Goal: Information Seeking & Learning: Learn about a topic

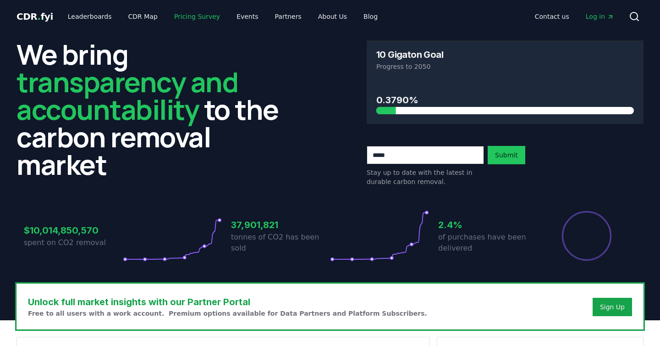
click at [189, 16] on link "Pricing Survey" at bounding box center [197, 16] width 61 height 17
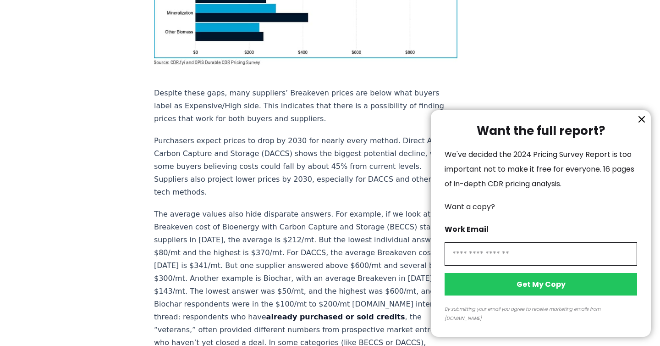
scroll to position [988, 0]
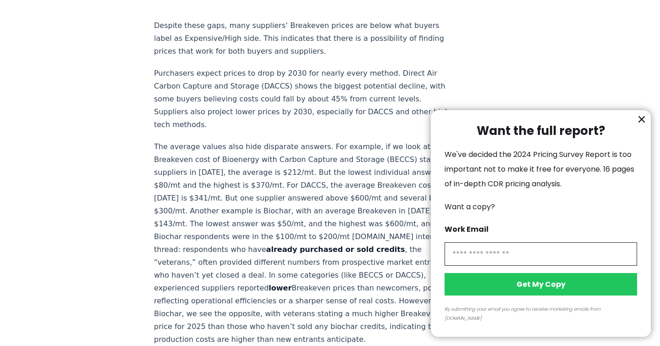
click at [643, 122] on icon "information" at bounding box center [642, 119] width 6 height 6
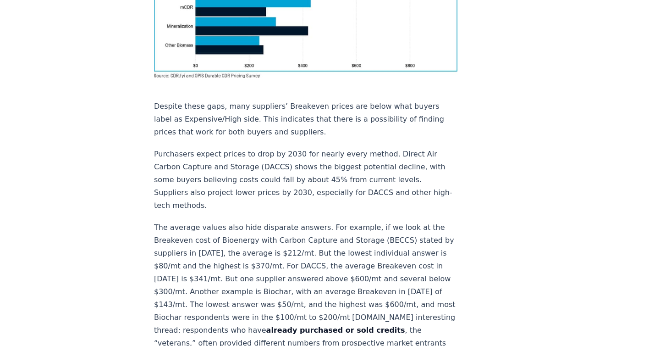
scroll to position [908, 0]
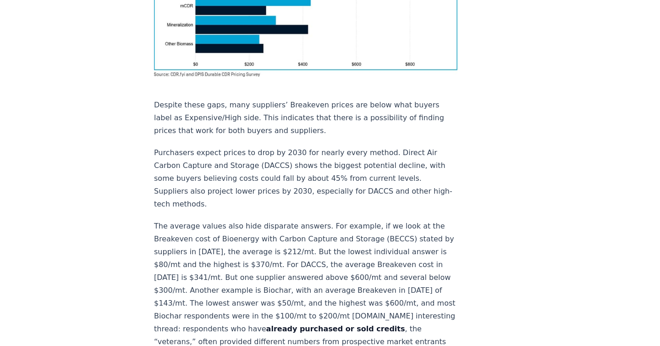
click at [375, 220] on p "The average values also hide disparate answers. For example, if we look at the …" at bounding box center [305, 322] width 303 height 205
copy p "example is Biochar, with an average Breakeven in [DATE] of $143/mt. The lowest …"
drag, startPoint x: 364, startPoint y: 158, endPoint x: 353, endPoint y: 289, distance: 132.1
click at [353, 289] on p "The average values also hide disparate answers. For example, if we look at the …" at bounding box center [305, 322] width 303 height 205
click at [513, 132] on div "[DATE] New Survey Shows Pricing Gap in Durable CDR Insights from the [DOMAIN_NA…" at bounding box center [330, 273] width 642 height 2297
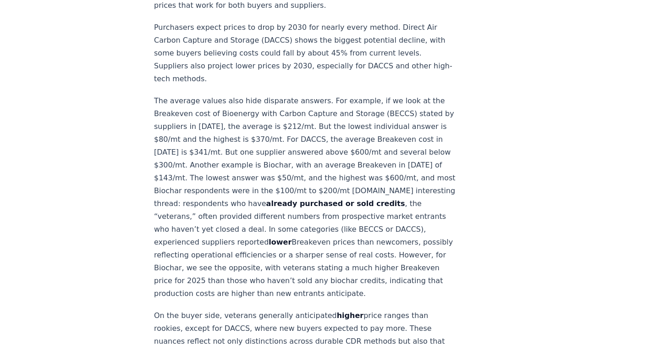
scroll to position [1040, 0]
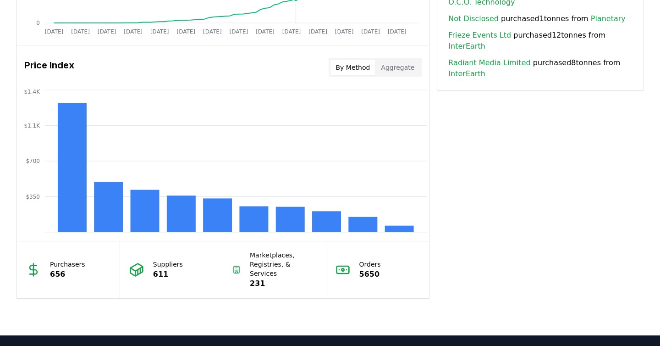
scroll to position [727, 0]
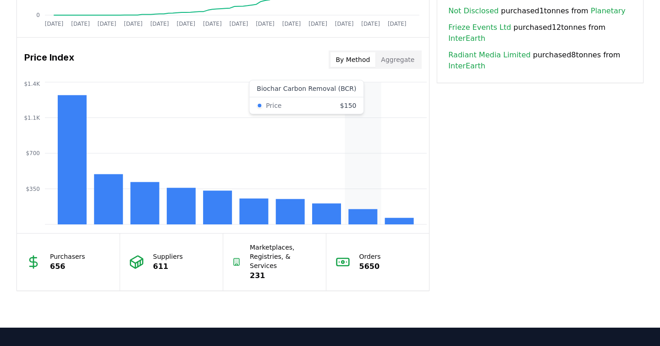
click at [369, 211] on rect at bounding box center [362, 216] width 29 height 15
